Goal: Information Seeking & Learning: Learn about a topic

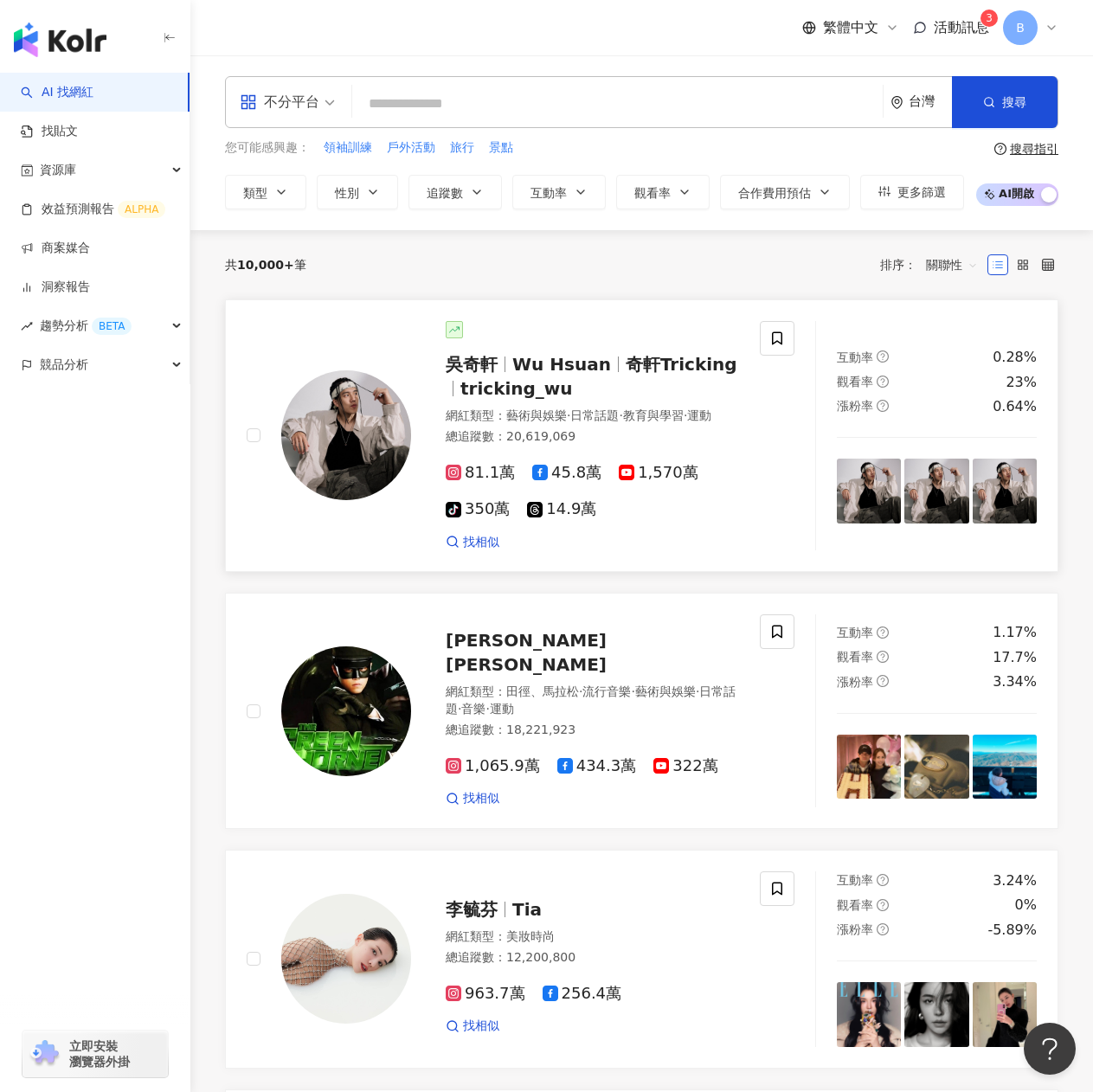
click at [648, 425] on div "網紅類型 ： 藝術與娛樂 · 日常話題 · 教育與學習 · 運動" at bounding box center [592, 416] width 293 height 17
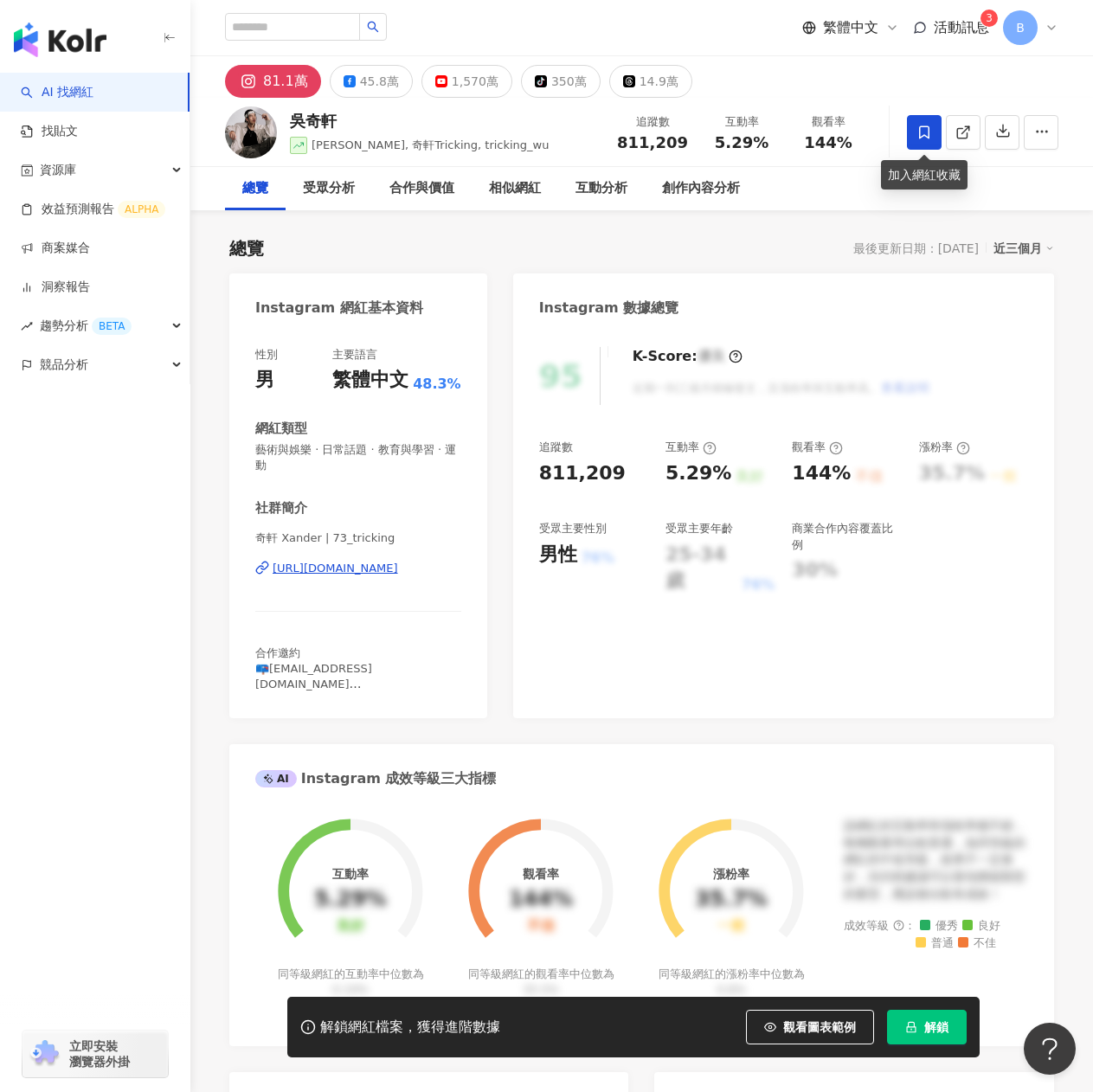
click at [916, 138] on span at bounding box center [925, 133] width 35 height 35
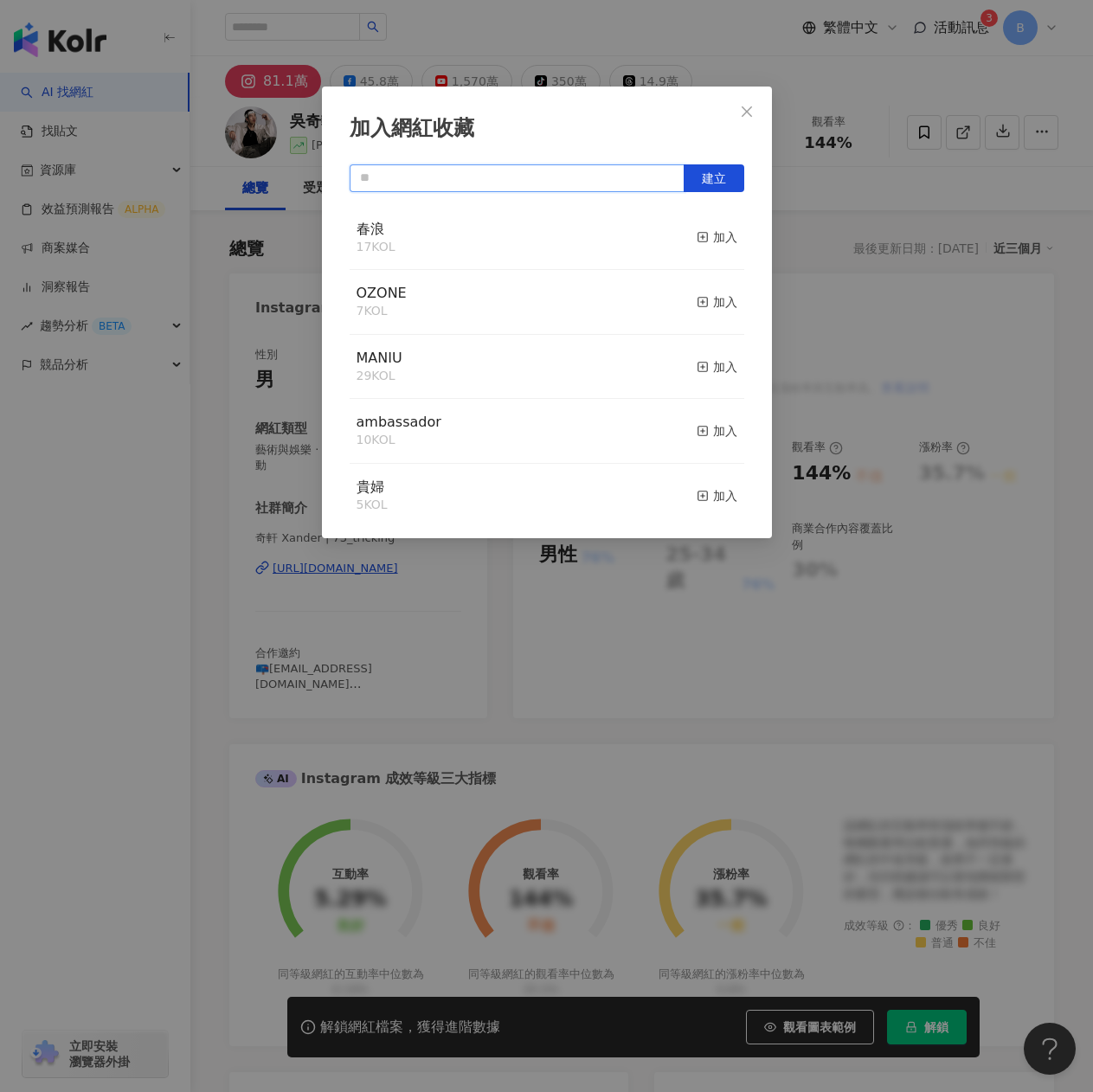
click at [568, 172] on input "text" at bounding box center [517, 178] width 335 height 28
type input "*"
click at [717, 168] on button "建立" at bounding box center [714, 178] width 61 height 28
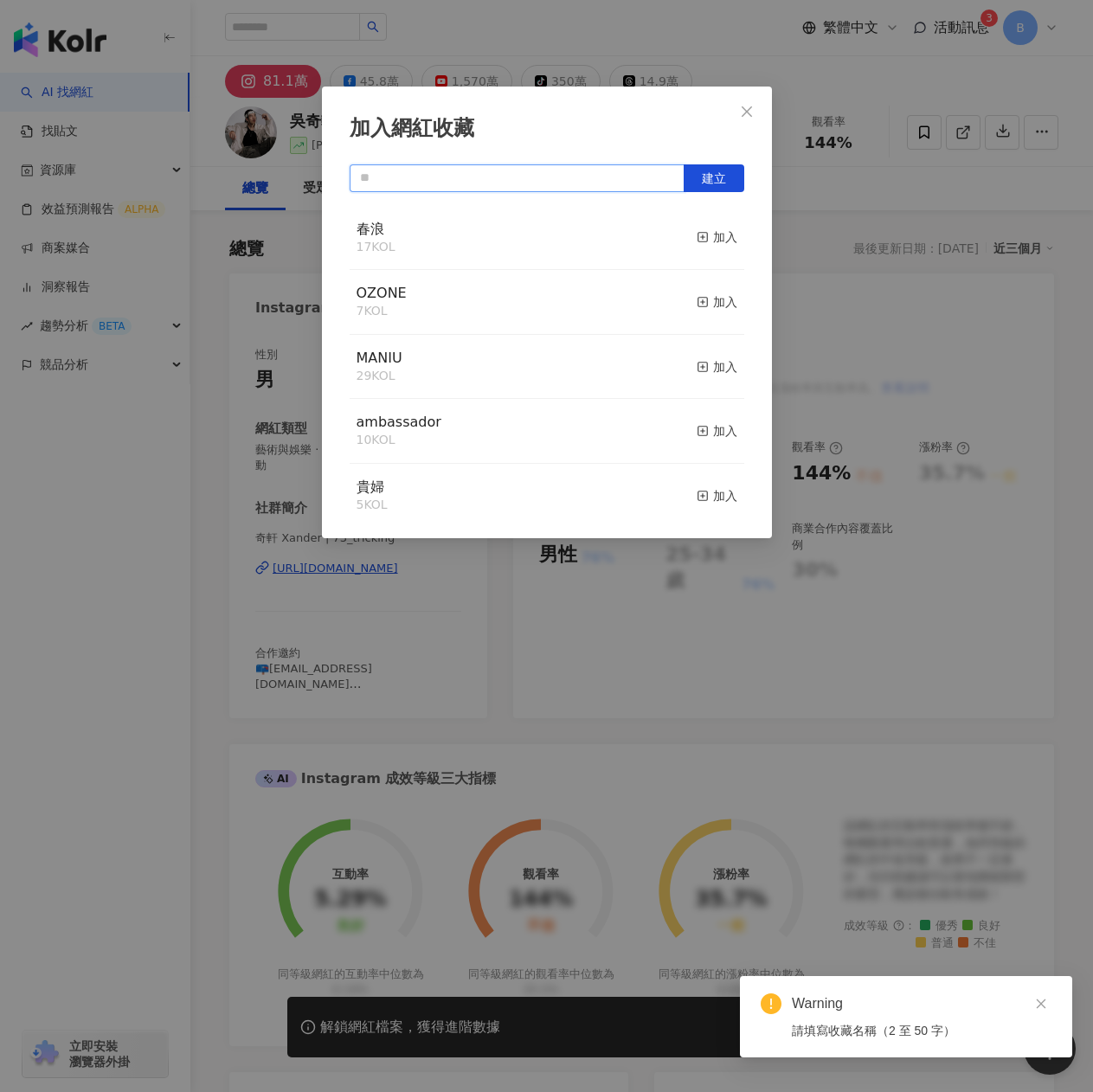
click at [496, 186] on input "text" at bounding box center [517, 178] width 335 height 28
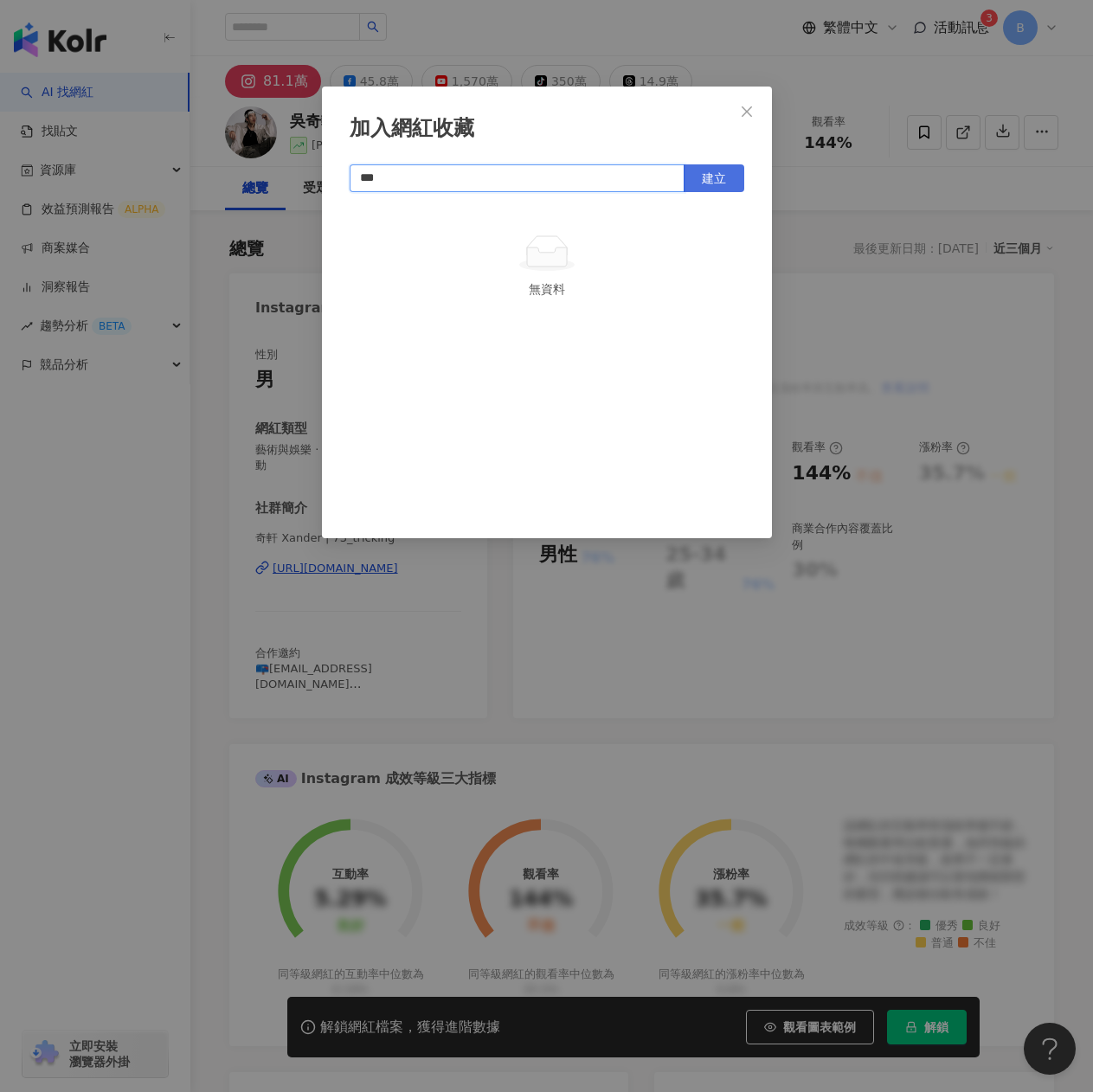
click at [708, 173] on span "建立" at bounding box center [714, 178] width 24 height 14
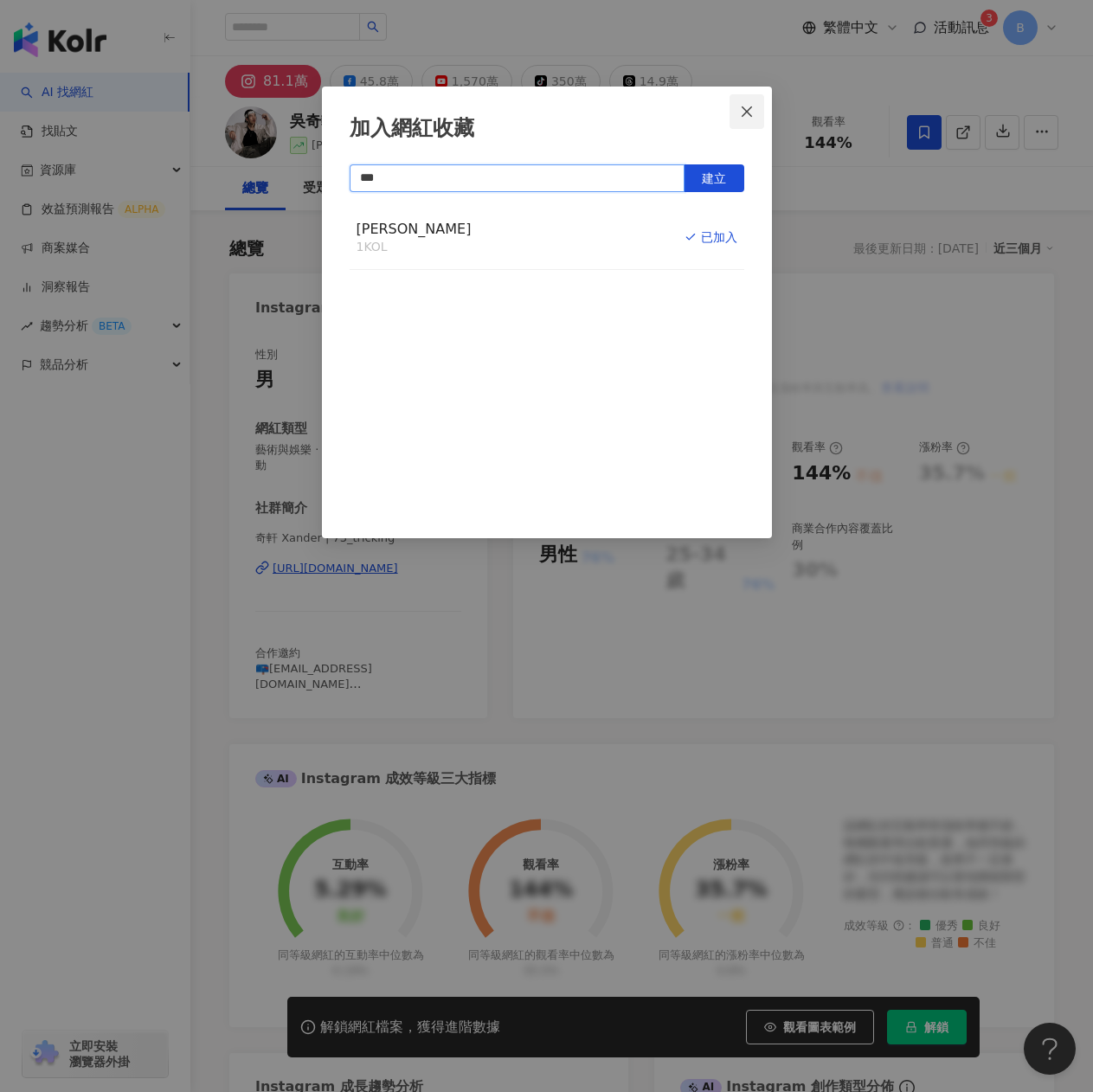
type input "***"
click at [754, 113] on span "Close" at bounding box center [747, 111] width 35 height 14
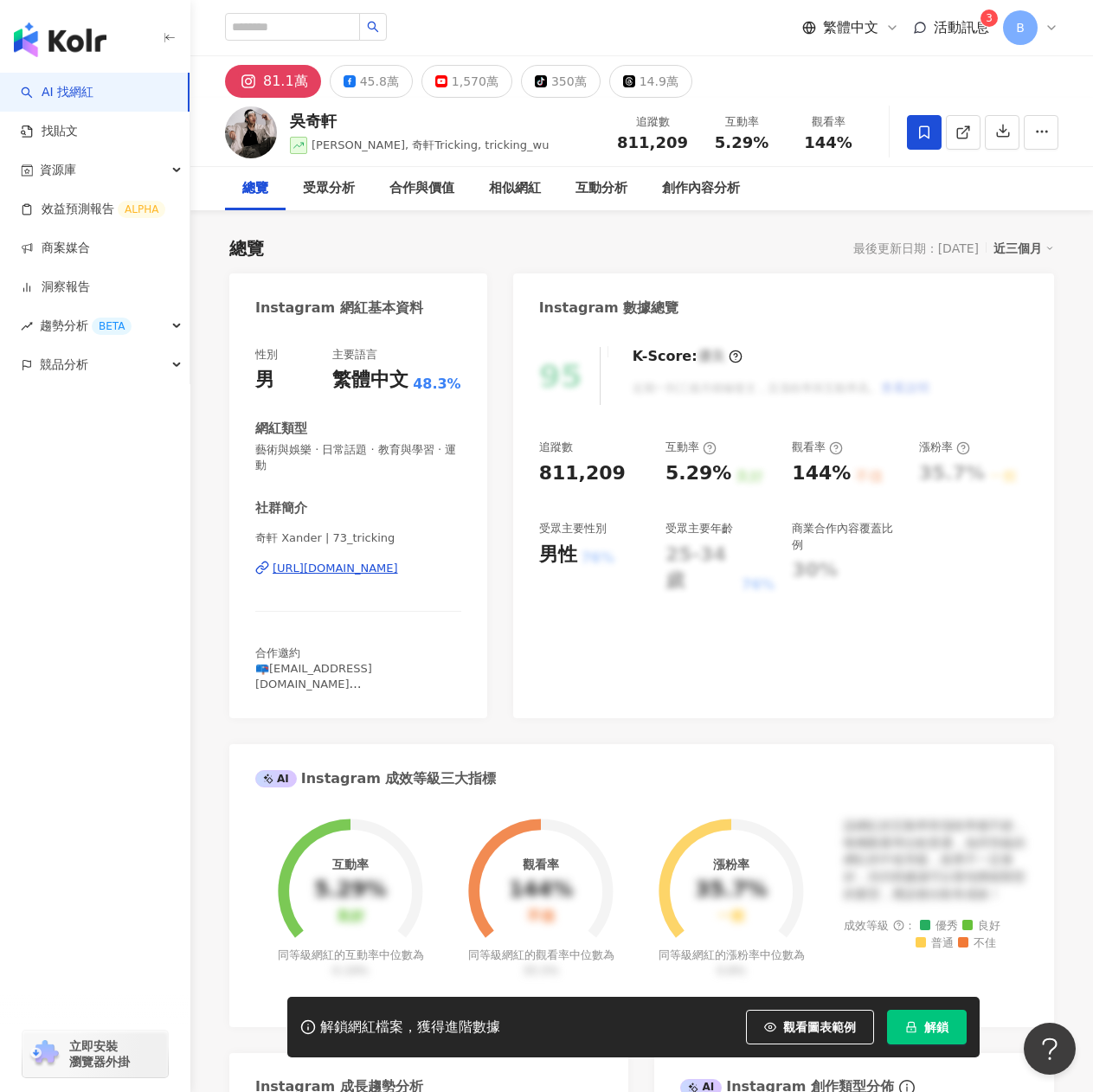
click at [883, 425] on div "95 K-Score : 優良 近期一到三個月積極發文，且漲粉率與互動率高。 查看說明 追蹤數 811,209 互動率 5.29% 良好 觀看率 144% 不…" at bounding box center [783, 524] width 541 height 389
